Goal: Task Accomplishment & Management: Manage account settings

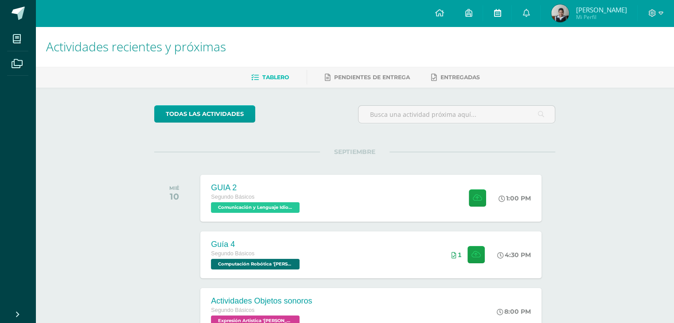
click at [508, 13] on link at bounding box center [497, 13] width 28 height 27
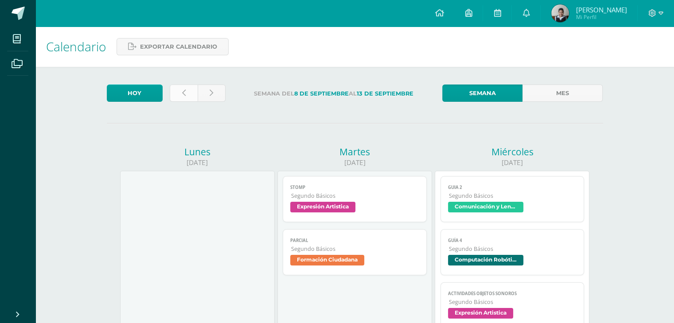
click at [171, 93] on link at bounding box center [184, 93] width 28 height 17
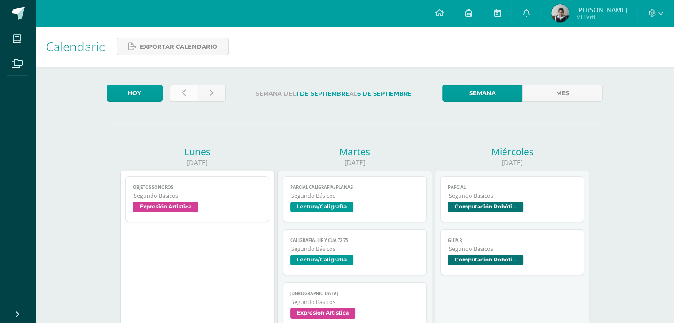
click at [182, 100] on link at bounding box center [184, 93] width 28 height 17
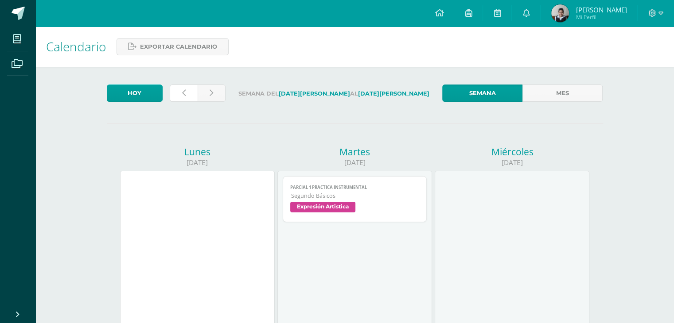
click at [182, 100] on link at bounding box center [184, 93] width 28 height 17
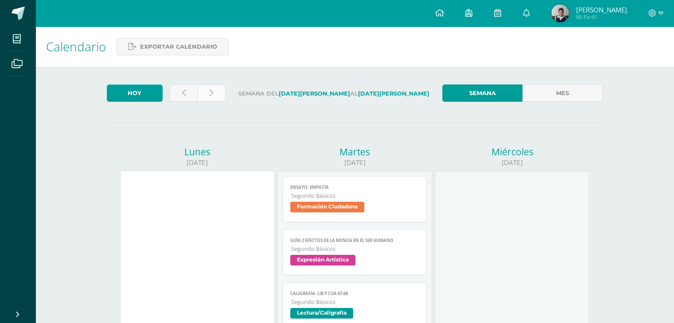
click at [209, 85] on link at bounding box center [212, 93] width 28 height 17
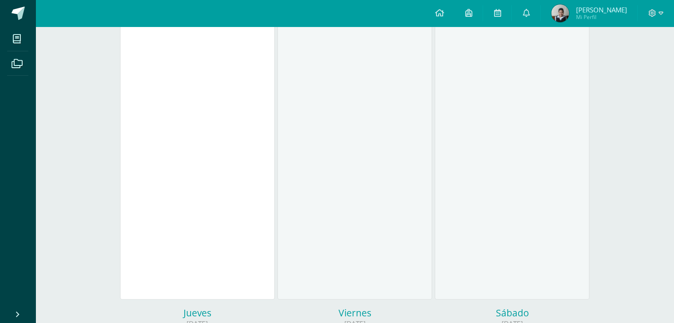
click at [209, 85] on div at bounding box center [197, 111] width 155 height 377
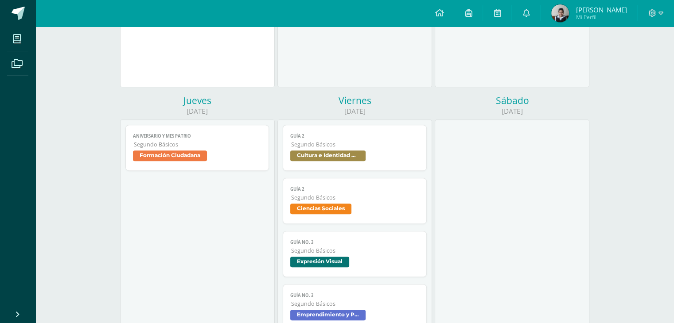
scroll to position [478, 0]
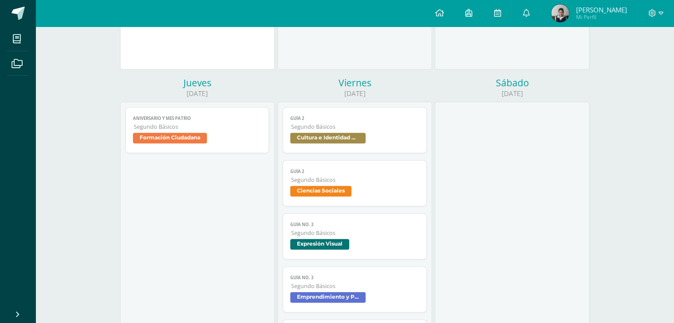
click at [317, 182] on span "Segundo Básicos" at bounding box center [355, 180] width 128 height 8
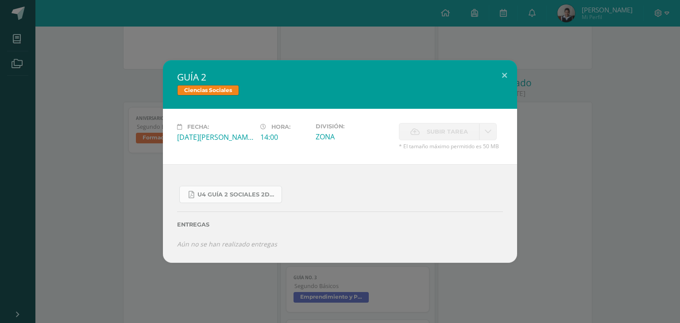
click at [225, 195] on span "U4 GUÍA 2 SOCIALES 2DO BÁSICO.pdf" at bounding box center [238, 194] width 80 height 7
click at [450, 50] on div "GUÍA 2 Ciencias Sociales Fecha: [DATE][PERSON_NAME] Hora: 14:00 División: ZONA …" at bounding box center [340, 161] width 680 height 323
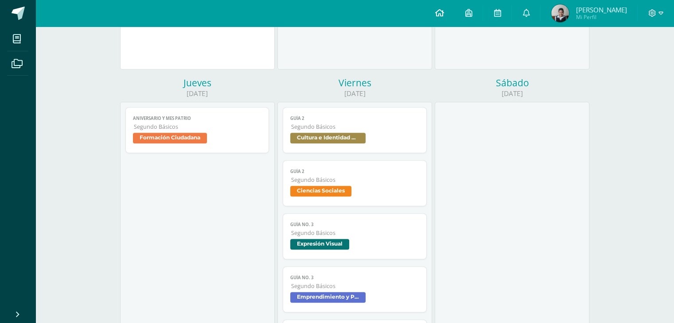
click at [454, 15] on link at bounding box center [439, 13] width 30 height 27
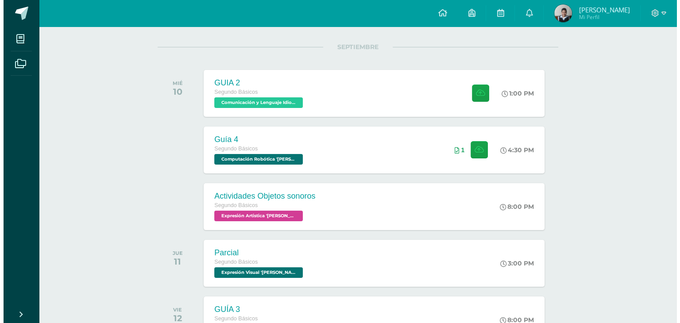
scroll to position [142, 0]
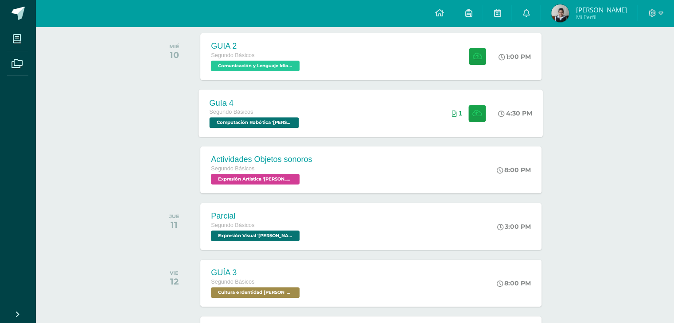
click at [371, 126] on div "Guía 4 Segundo Básicos Computación Robótica '[PERSON_NAME]' 4:30 PM 1 Guía 4 Co…" at bounding box center [371, 112] width 344 height 47
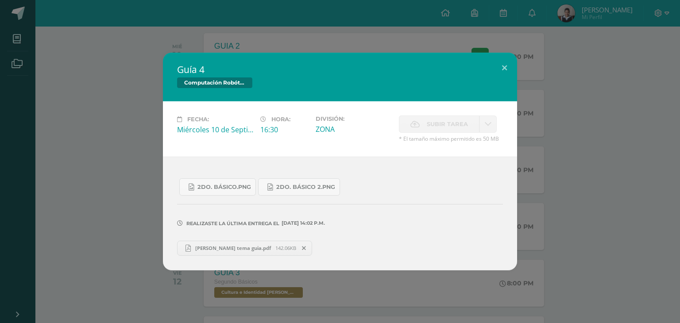
click at [124, 207] on div "Guía 4 Computación Robótica Fecha: [DATE] Hora: 16:30 División: Subir tarea" at bounding box center [340, 161] width 673 height 217
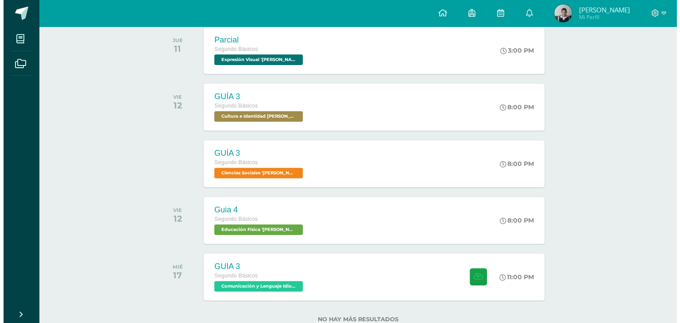
scroll to position [319, 0]
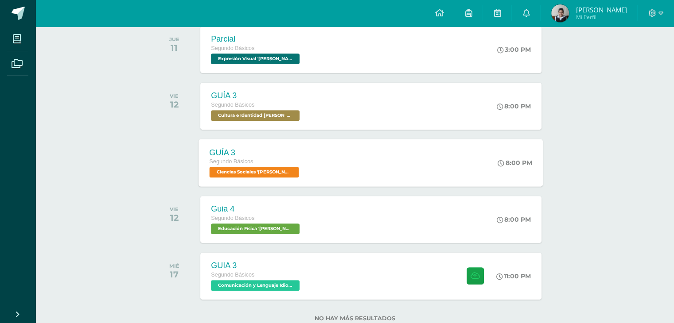
click at [368, 163] on div "GUÍA 3 Segundo Básicos Ciencias Sociales '[PERSON_NAME]' 8:00 PM GUÍA 3 Ciencia…" at bounding box center [371, 162] width 344 height 47
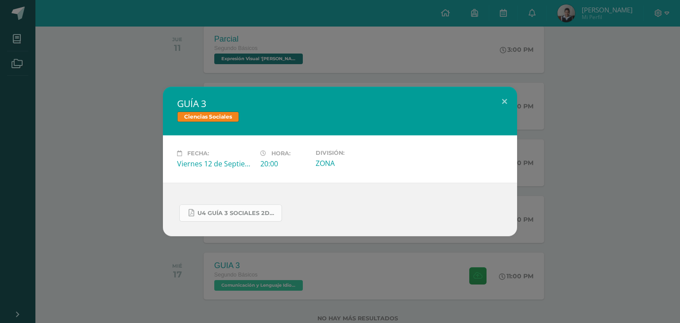
click at [247, 216] on span "U4 GUÍA 3 SOCIALES 2DO.pdf" at bounding box center [238, 213] width 80 height 7
